Goal: Participate in discussion

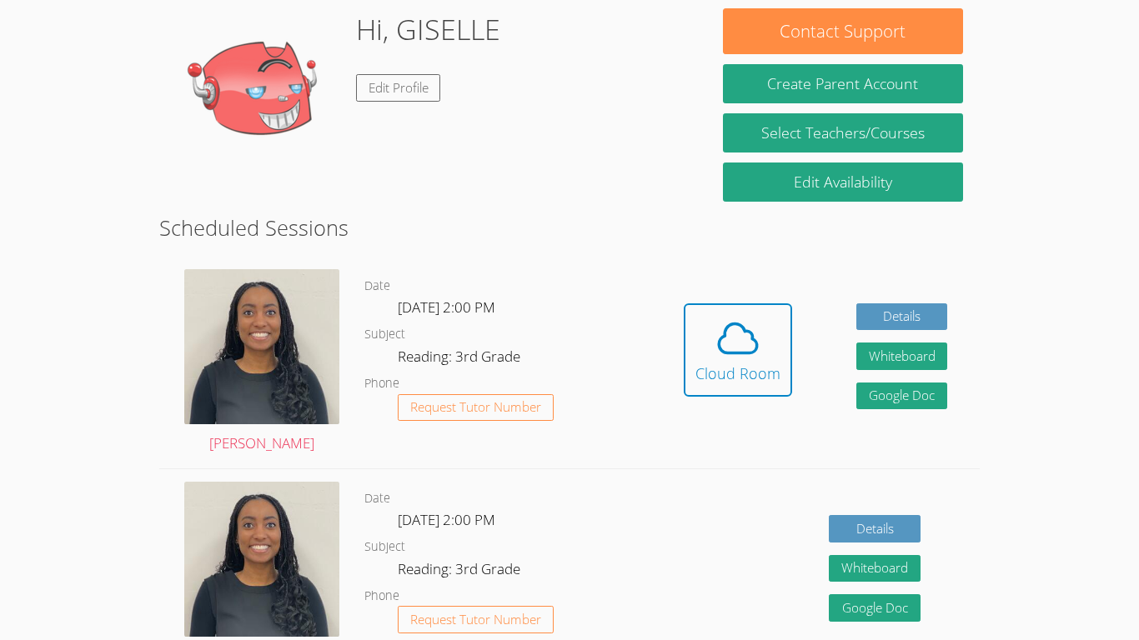
scroll to position [264, 0]
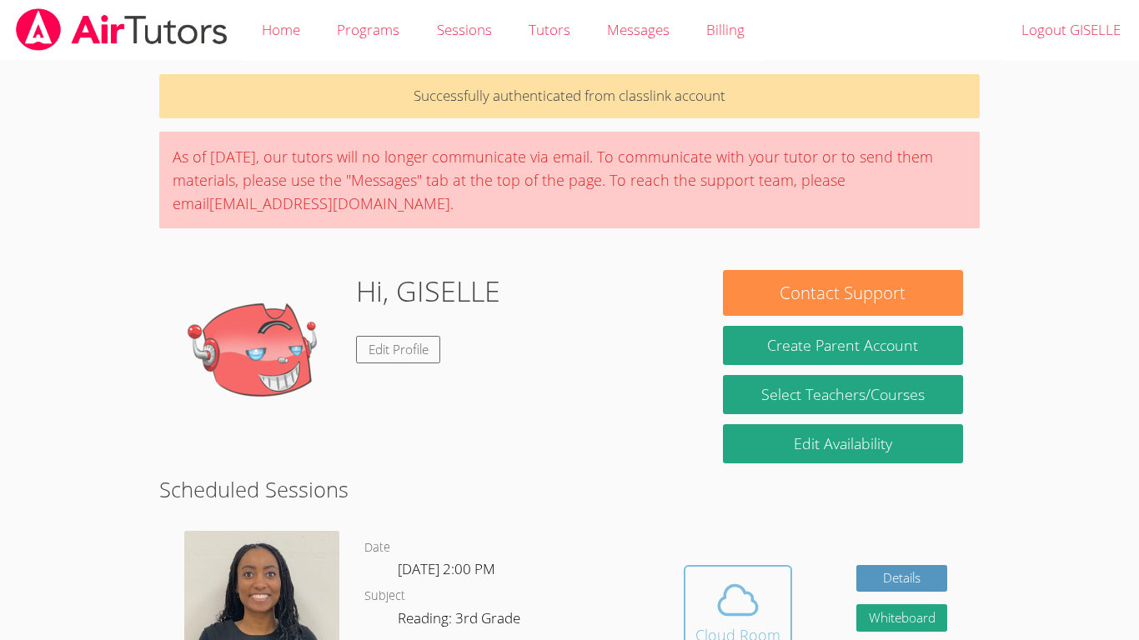
click at [739, 585] on icon at bounding box center [738, 599] width 38 height 29
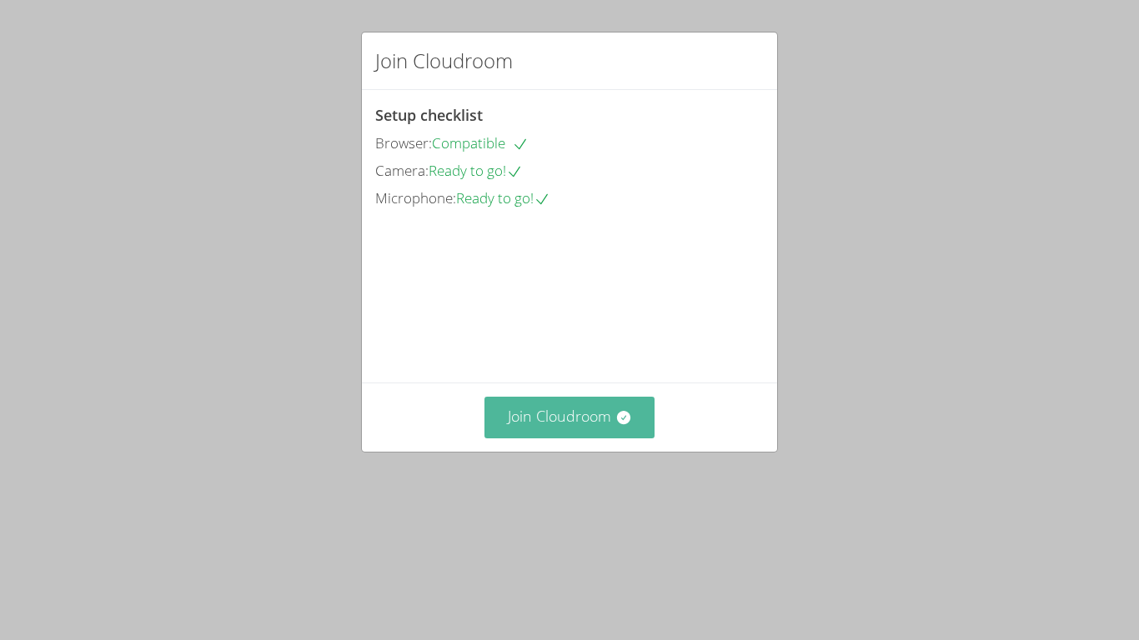
click at [573, 438] on button "Join Cloudroom" at bounding box center [569, 417] width 171 height 41
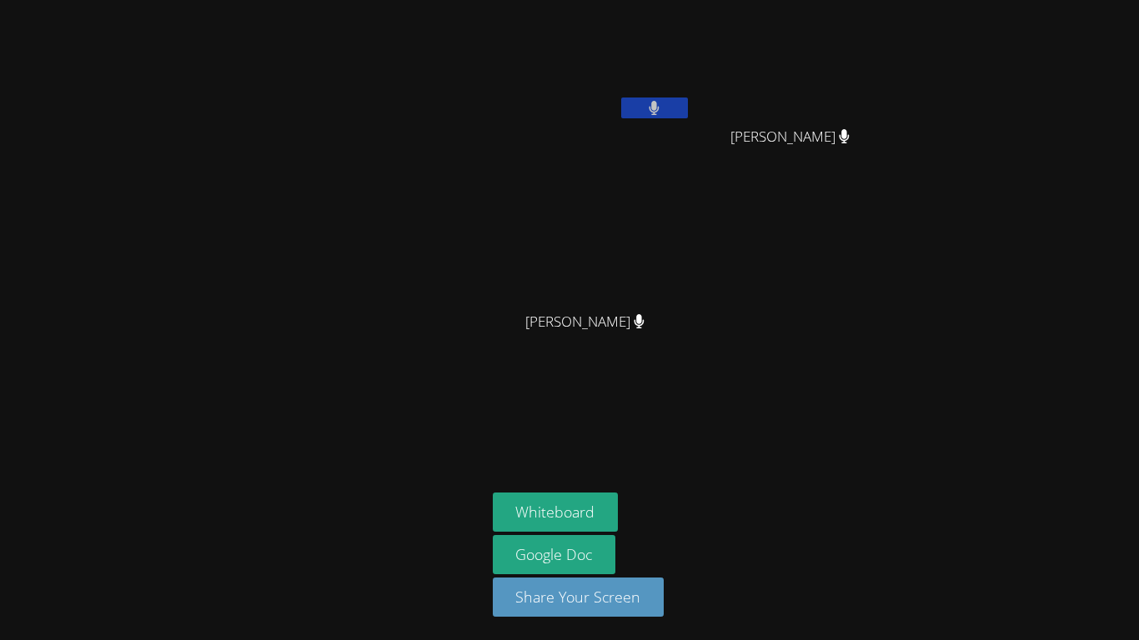
click at [660, 105] on button at bounding box center [654, 108] width 67 height 21
click at [660, 105] on icon at bounding box center [654, 108] width 18 height 14
click at [660, 105] on button at bounding box center [654, 108] width 67 height 21
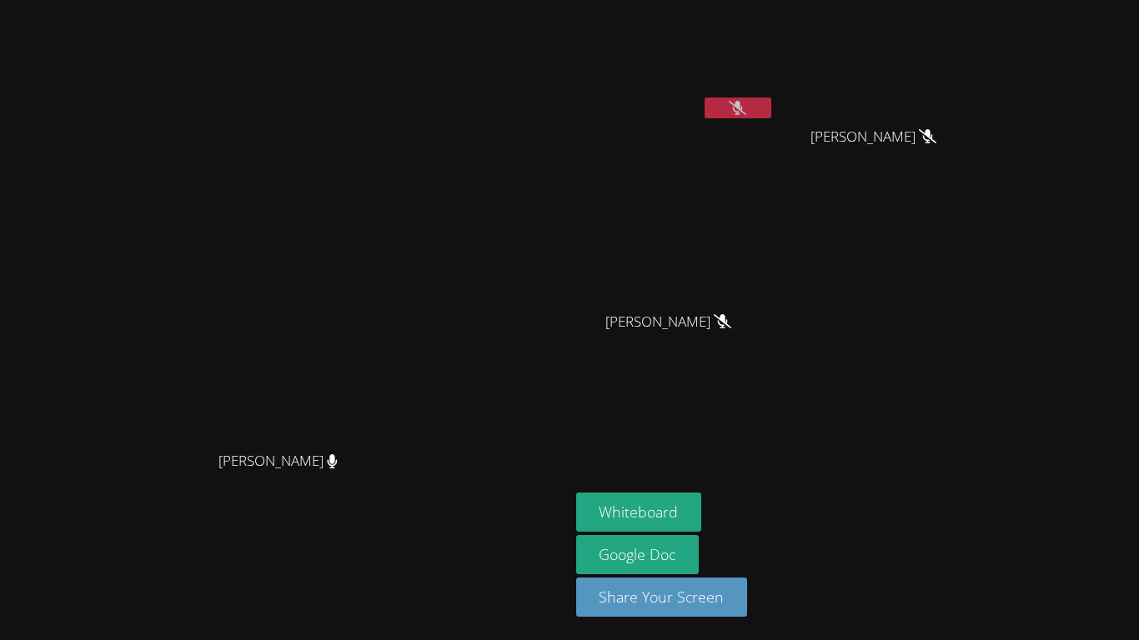
click at [774, 128] on div "GISELLE SIBAJA GARCIA" at bounding box center [675, 96] width 198 height 178
click at [771, 120] on div at bounding box center [737, 110] width 67 height 25
click at [771, 113] on button at bounding box center [737, 108] width 67 height 21
click at [771, 116] on button at bounding box center [737, 108] width 67 height 21
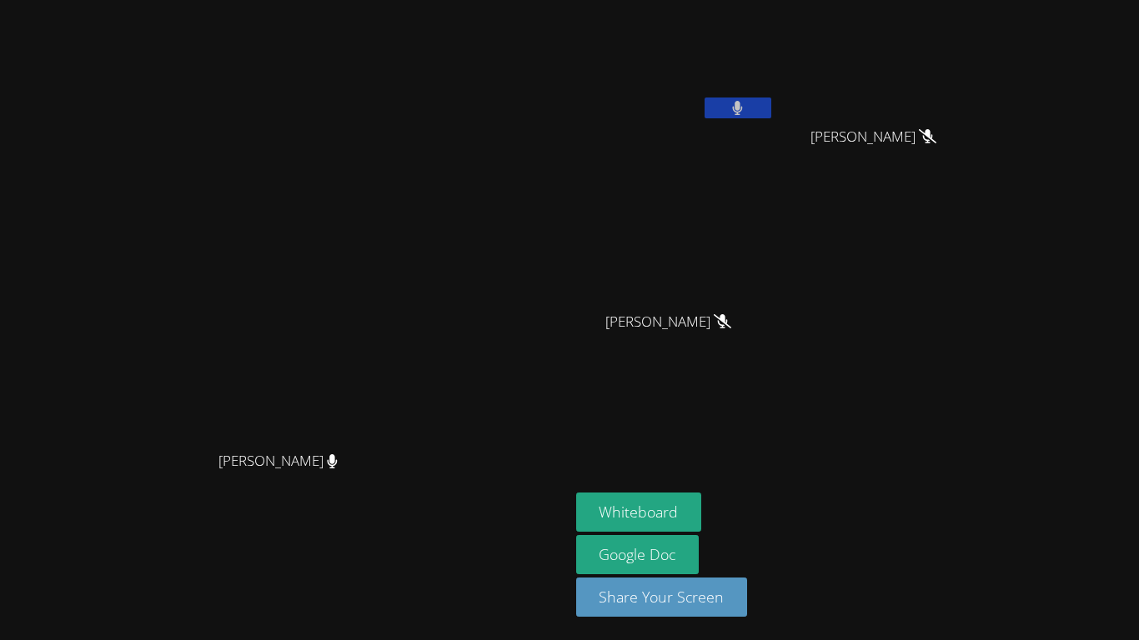
click at [771, 116] on button at bounding box center [737, 108] width 67 height 21
click at [702, 508] on button "Whiteboard" at bounding box center [639, 512] width 126 height 39
click at [746, 110] on icon at bounding box center [738, 108] width 18 height 14
click at [743, 110] on icon at bounding box center [737, 108] width 11 height 14
click at [771, 108] on button at bounding box center [737, 108] width 67 height 21
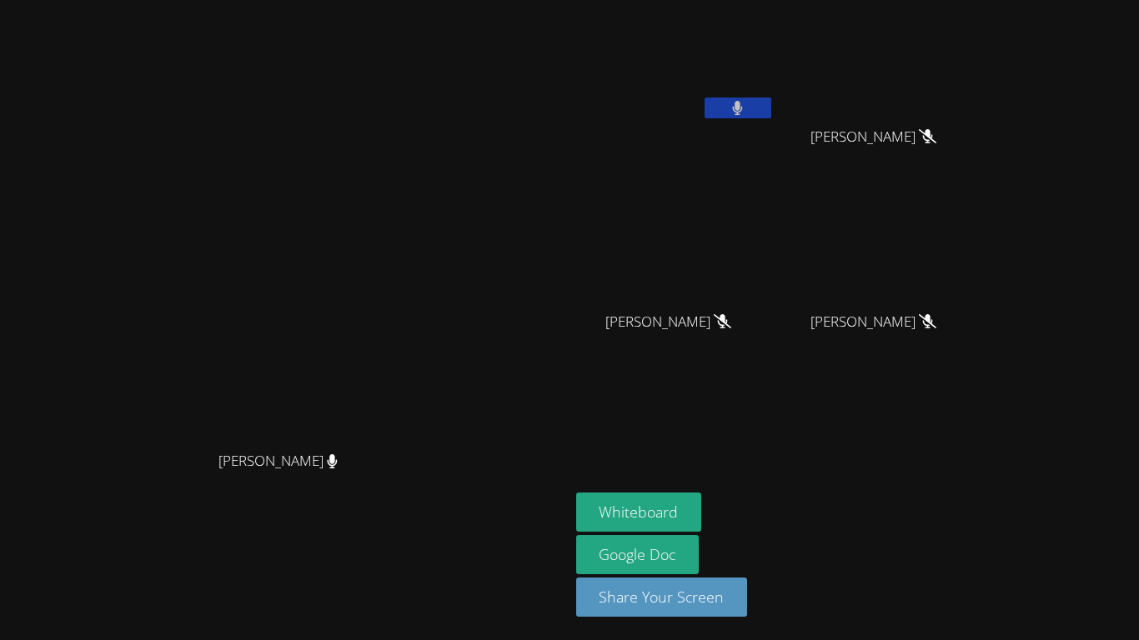
click at [771, 108] on button at bounding box center [737, 108] width 67 height 21
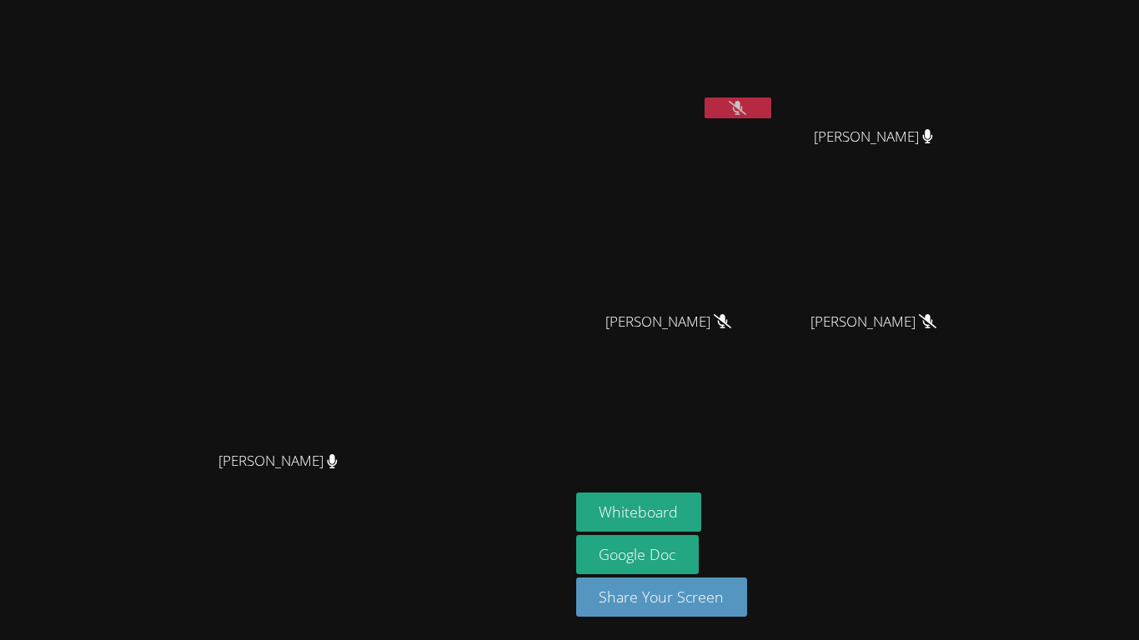
click at [746, 111] on icon at bounding box center [738, 108] width 18 height 14
click at [743, 111] on icon at bounding box center [737, 108] width 11 height 14
click at [746, 109] on icon at bounding box center [738, 108] width 18 height 14
click at [743, 109] on icon at bounding box center [738, 108] width 10 height 14
click at [979, 289] on video at bounding box center [880, 248] width 198 height 112
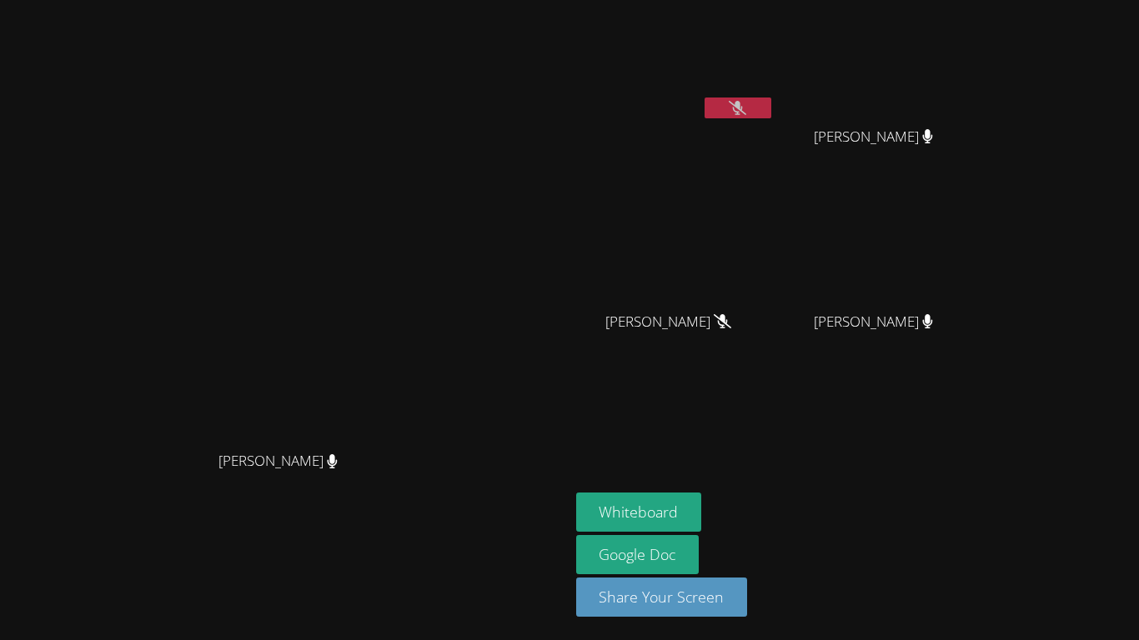
click at [933, 325] on span "BELINDA GOITIA" at bounding box center [873, 322] width 119 height 24
click at [746, 106] on icon at bounding box center [738, 108] width 18 height 14
click at [771, 101] on button at bounding box center [737, 108] width 67 height 21
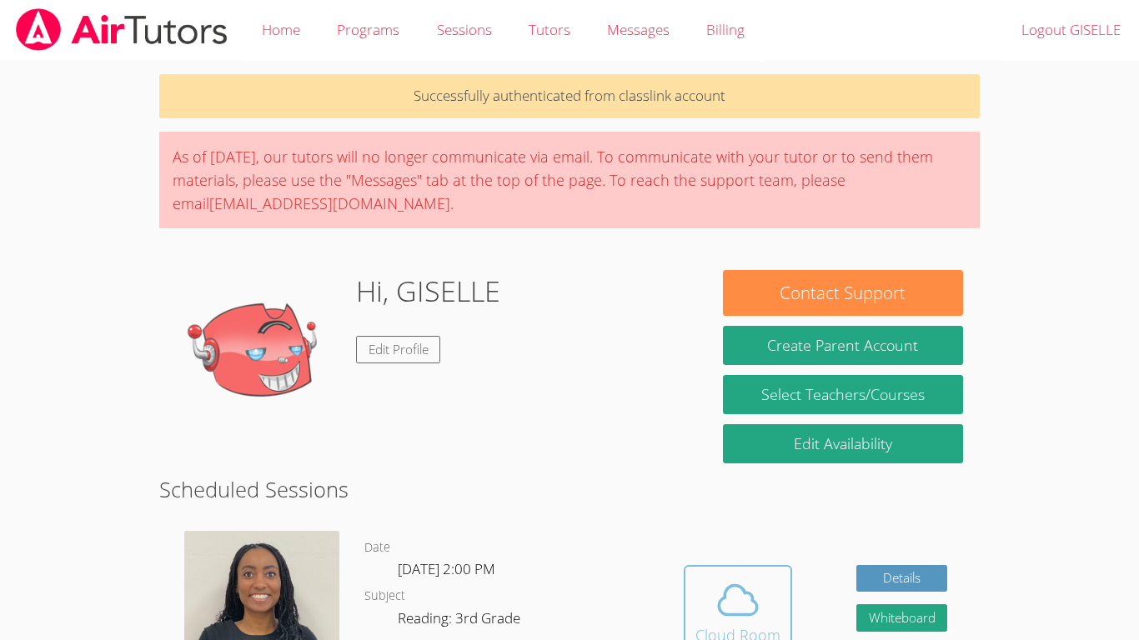
click at [699, 591] on span at bounding box center [737, 600] width 85 height 47
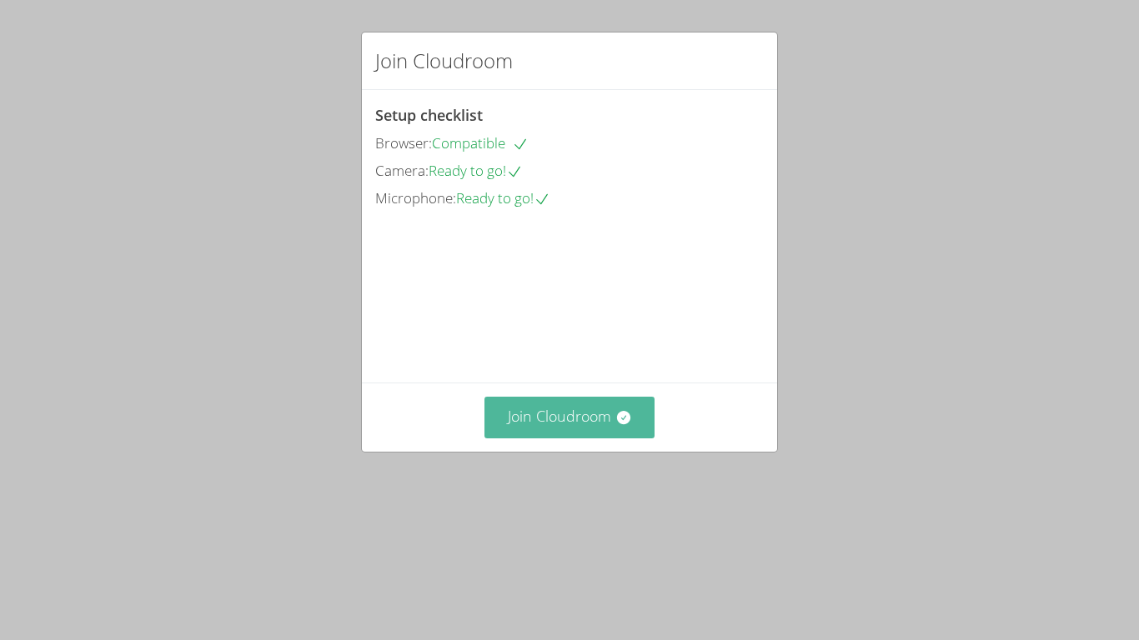
click at [571, 438] on button "Join Cloudroom" at bounding box center [569, 417] width 171 height 41
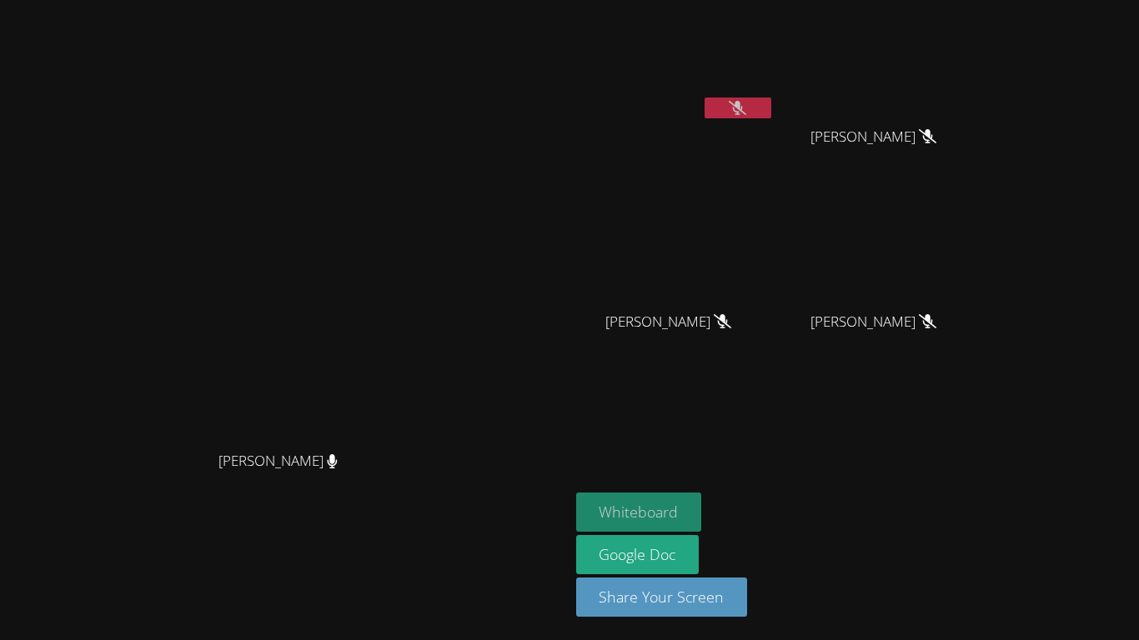
click at [644, 509] on button "Whiteboard" at bounding box center [639, 512] width 126 height 39
click at [659, 508] on button "Whiteboard" at bounding box center [639, 512] width 126 height 39
click at [680, 505] on button "Whiteboard" at bounding box center [639, 512] width 126 height 39
click at [752, 108] on button at bounding box center [737, 108] width 67 height 21
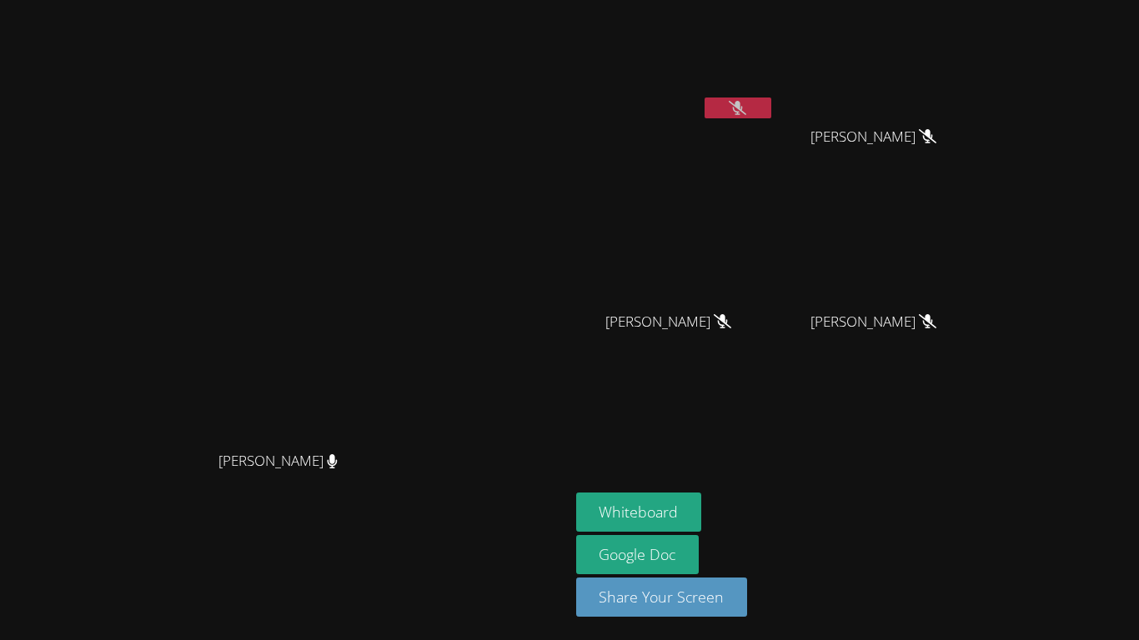
click at [752, 108] on button at bounding box center [737, 108] width 67 height 21
click at [639, 499] on button "Whiteboard" at bounding box center [639, 512] width 126 height 39
click at [718, 108] on button at bounding box center [737, 108] width 67 height 21
click at [746, 107] on icon at bounding box center [738, 108] width 18 height 14
click at [743, 107] on icon at bounding box center [737, 108] width 11 height 14
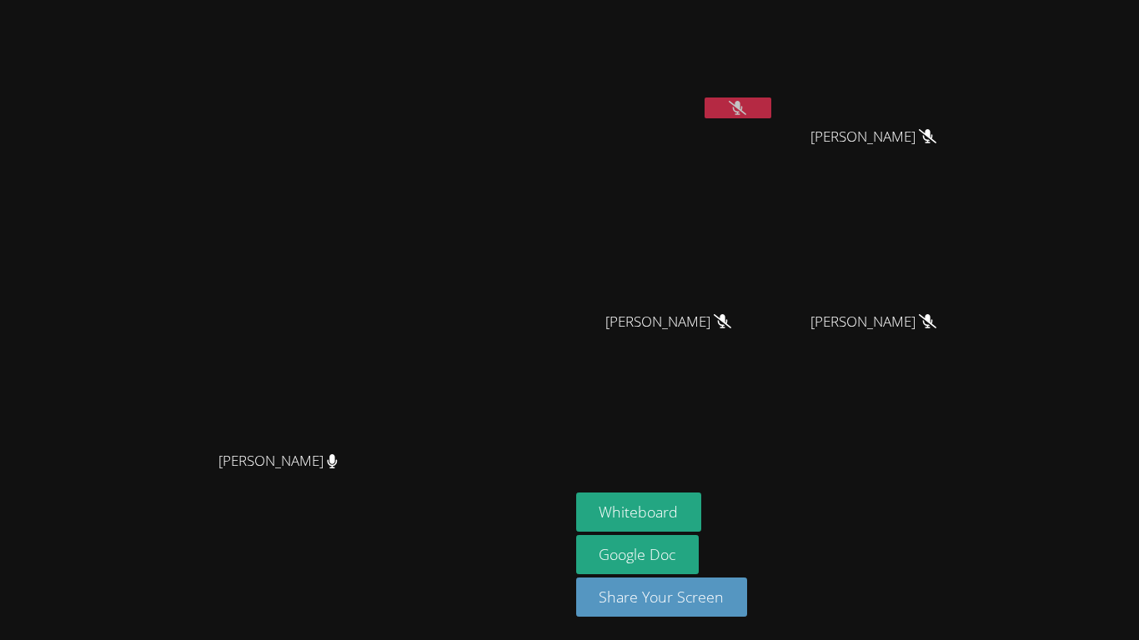
click at [746, 108] on icon at bounding box center [738, 108] width 18 height 14
click at [743, 108] on icon at bounding box center [737, 108] width 11 height 14
click at [771, 114] on button at bounding box center [737, 108] width 67 height 21
click at [746, 103] on icon at bounding box center [738, 108] width 18 height 14
click at [771, 103] on button at bounding box center [737, 108] width 67 height 21
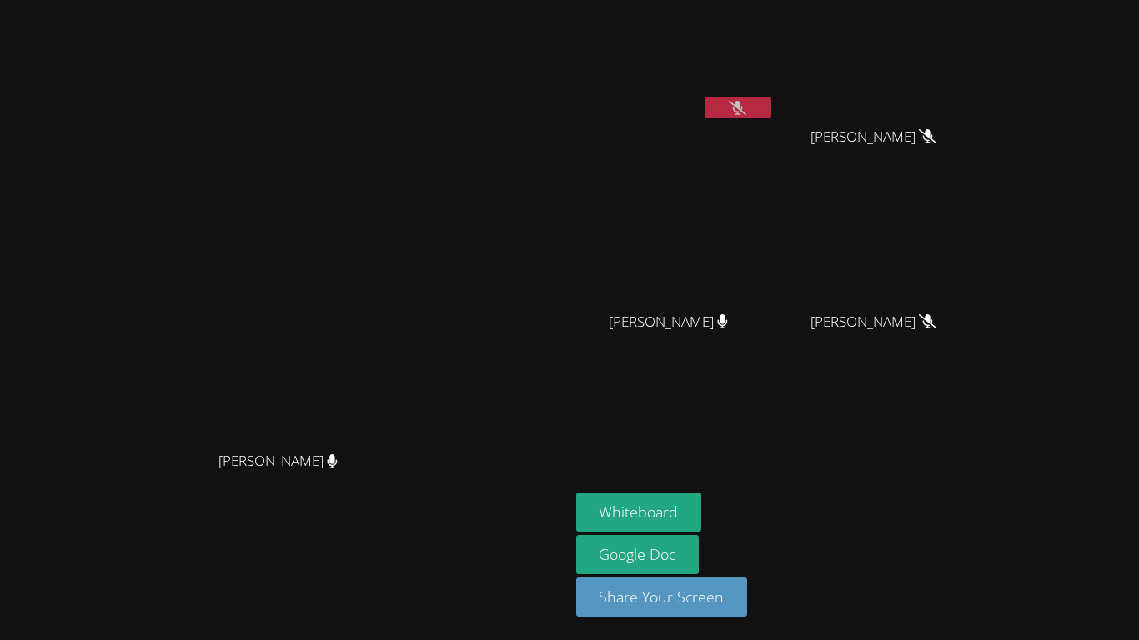
click at [771, 108] on button at bounding box center [737, 108] width 67 height 21
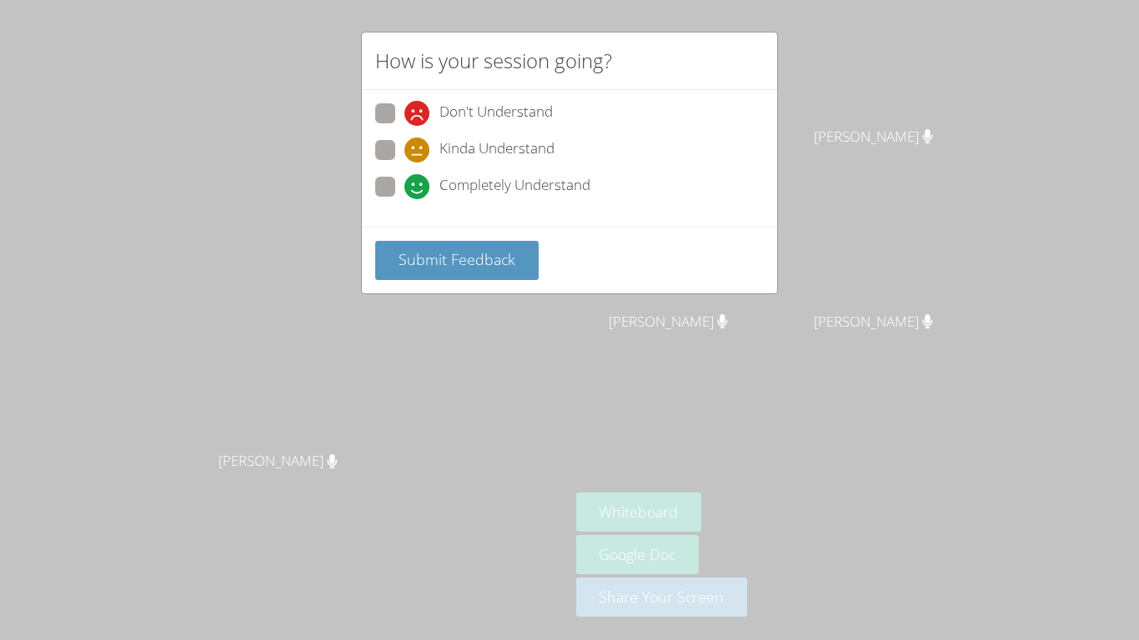
click at [404, 163] on span at bounding box center [404, 163] width 0 height 0
click at [404, 140] on input "Kinda Understand" at bounding box center [411, 147] width 14 height 14
radio input "true"
click at [439, 253] on span "Submit Feedback" at bounding box center [456, 259] width 117 height 20
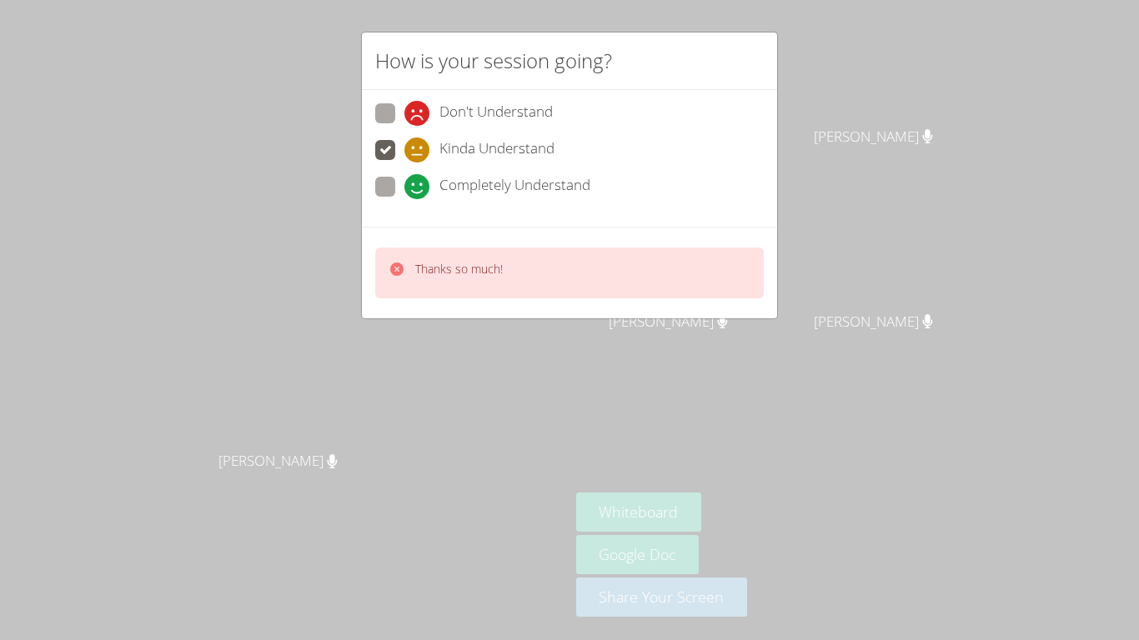
click at [602, 382] on div "How is your session going? Don't Understand Kinda Understand Completely Underst…" at bounding box center [569, 320] width 1139 height 640
